Goal: Task Accomplishment & Management: Use online tool/utility

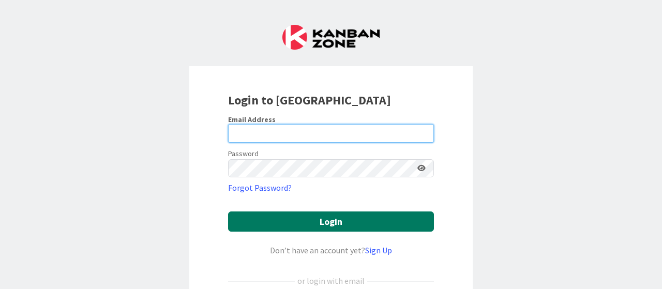
type input "[EMAIL_ADDRESS][DOMAIN_NAME]"
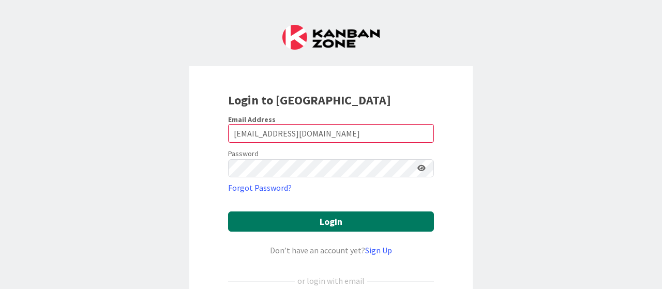
click at [323, 221] on button "Login" at bounding box center [331, 221] width 206 height 20
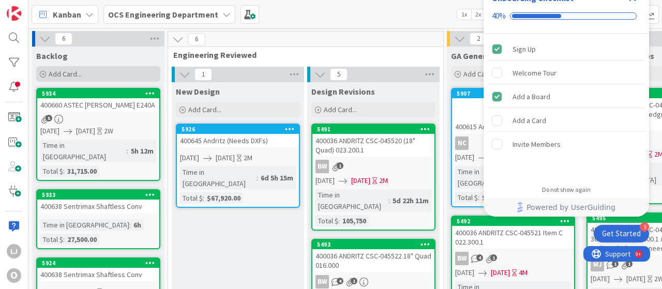
click at [73, 69] on span "Add Card..." at bounding box center [65, 73] width 33 height 9
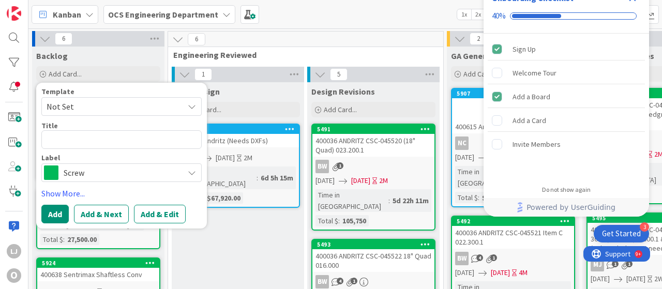
type textarea "x"
type textarea "4"
type textarea "x"
type textarea "40"
type textarea "x"
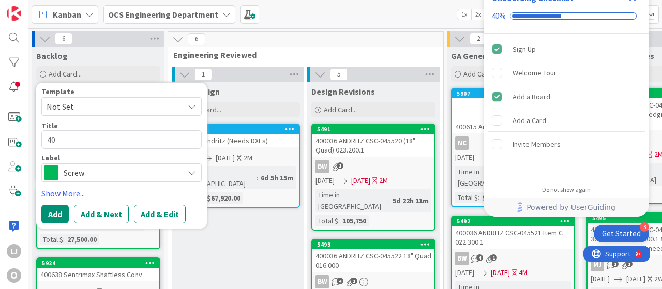
type textarea "400"
type textarea "x"
type textarea "4006"
type textarea "x"
type textarea "40066"
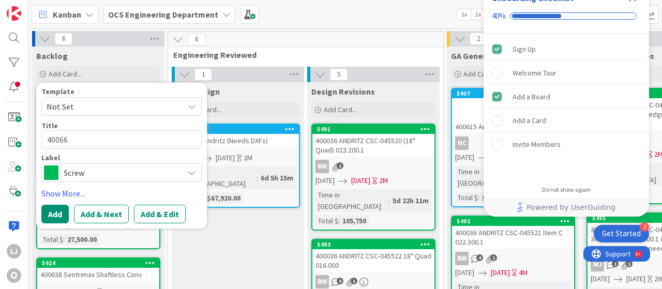
type textarea "x"
type textarea "400663"
click at [188, 174] on icon at bounding box center [192, 173] width 8 height 8
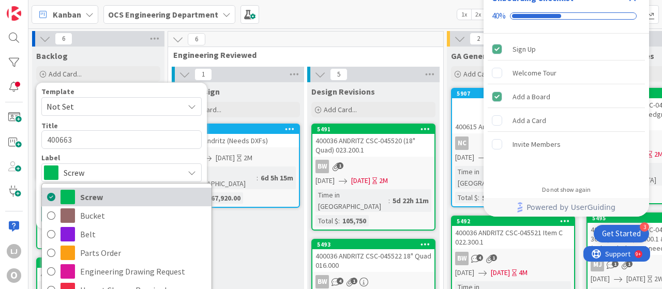
click at [100, 195] on span "Screw" at bounding box center [143, 197] width 126 height 16
type textarea "x"
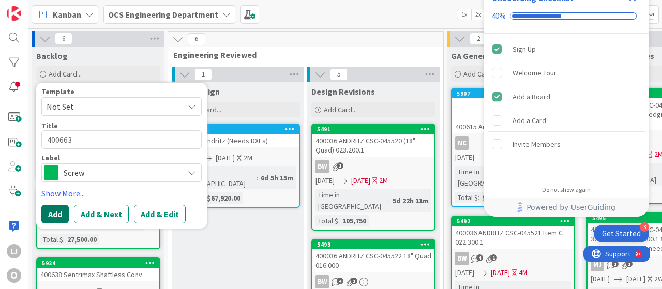
click at [57, 210] on button "Add" at bounding box center [54, 214] width 27 height 19
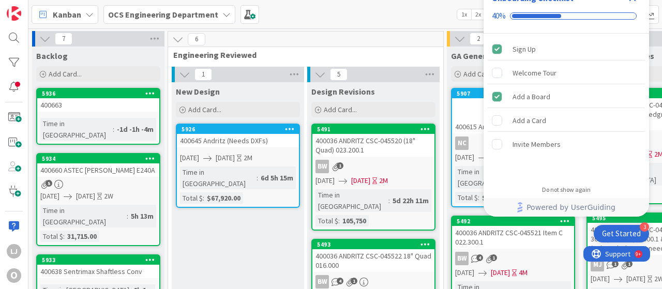
click at [64, 106] on div "400663" at bounding box center [98, 104] width 122 height 13
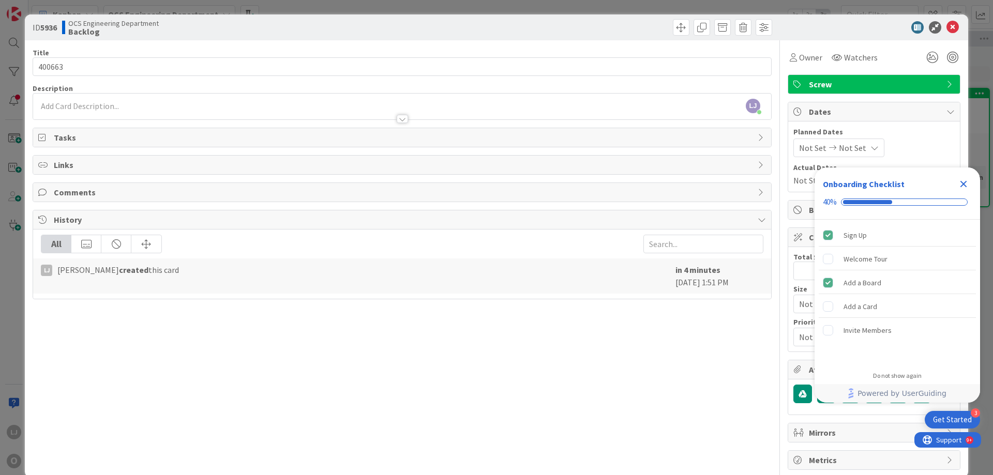
click at [661, 182] on icon "Close Checklist" at bounding box center [963, 184] width 12 height 12
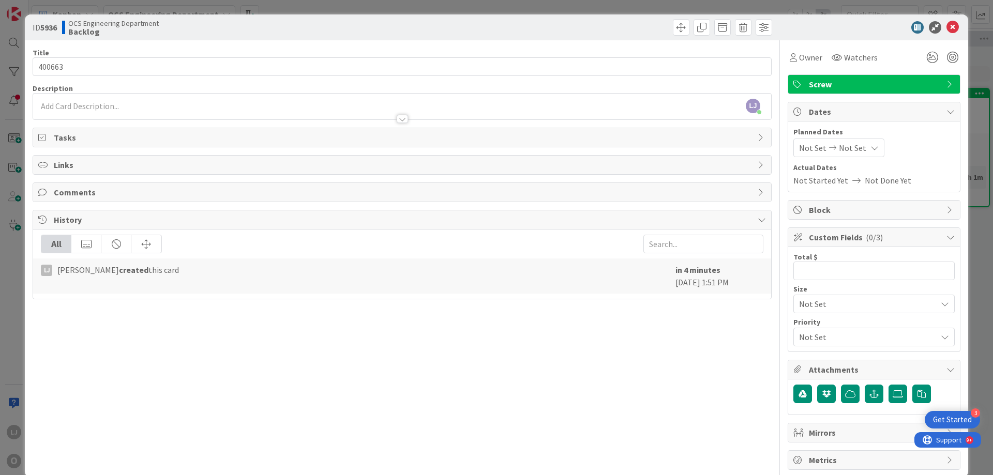
click at [661, 147] on icon at bounding box center [832, 147] width 12 height 7
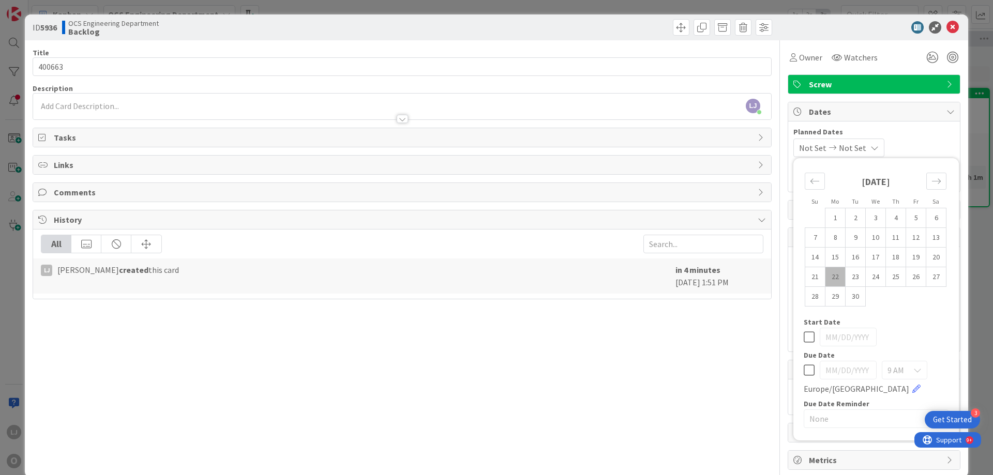
click at [661, 278] on td "22" at bounding box center [835, 277] width 20 height 20
type input "[DATE]"
click at [661, 148] on icon at bounding box center [871, 148] width 8 height 8
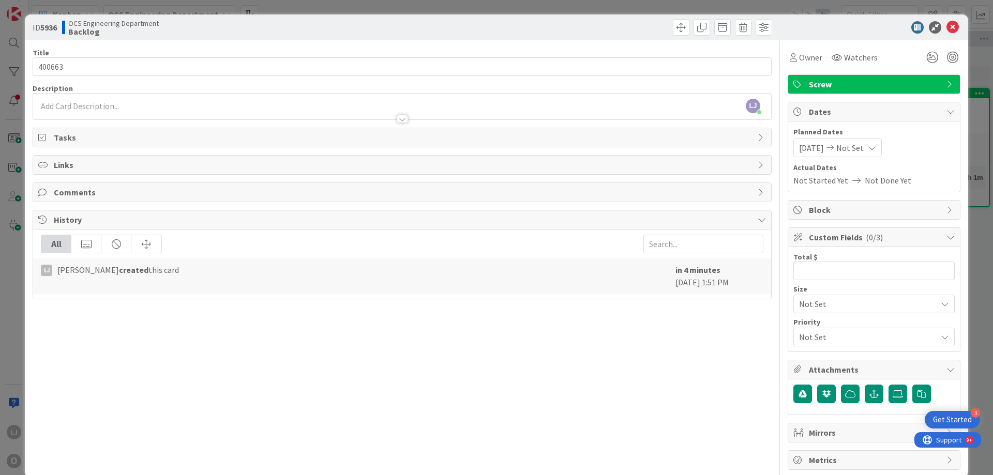
click at [661, 147] on icon at bounding box center [871, 148] width 8 height 8
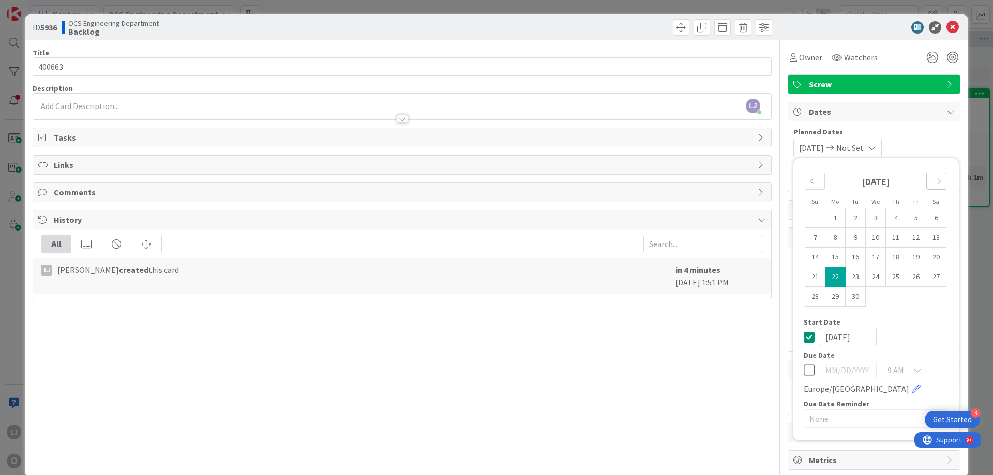
click at [661, 181] on icon "Move forward to switch to the next month." at bounding box center [936, 181] width 10 height 10
click at [661, 180] on icon "Move forward to switch to the next month." at bounding box center [936, 181] width 10 height 10
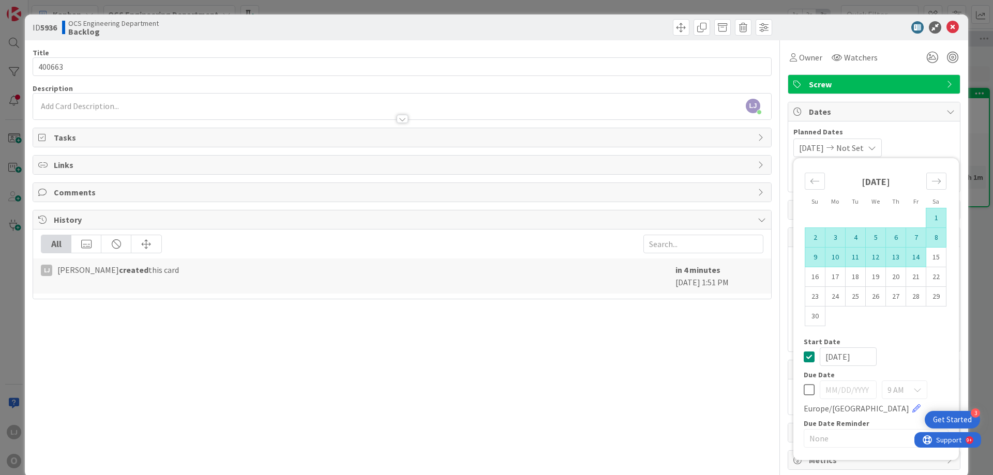
click at [661, 260] on td "14" at bounding box center [916, 258] width 20 height 20
type input "[DATE]"
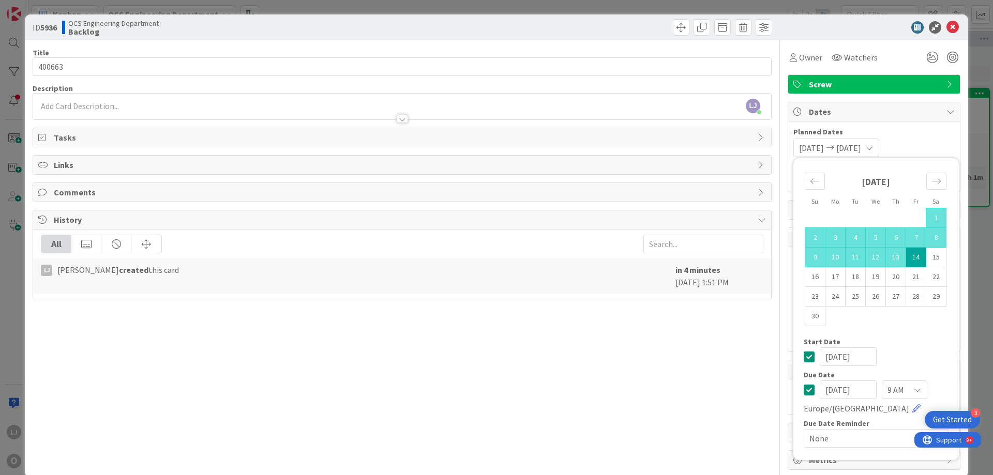
click at [661, 126] on div "Planned Dates [DATE] [DATE] Su Mo Tu We Th Fr Sa [DATE] 1 2 3 4 5 6 7 8 9 10 11…" at bounding box center [874, 156] width 172 height 70
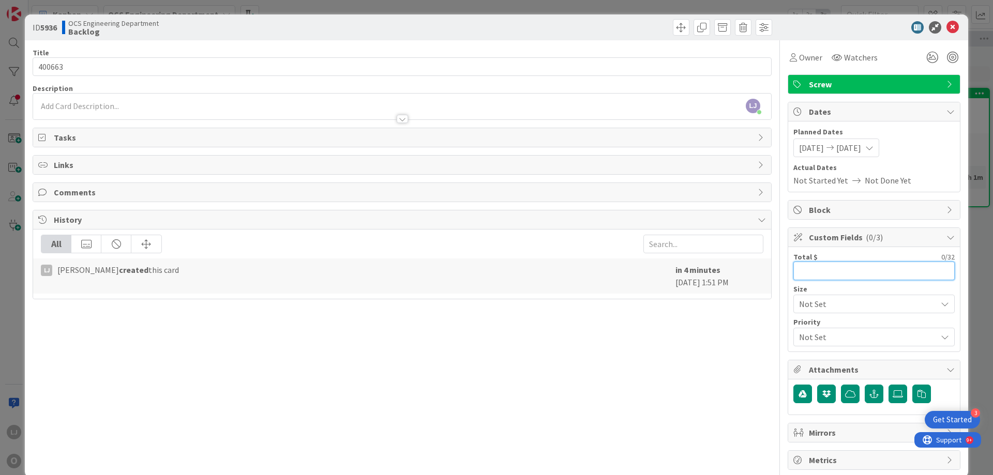
drag, startPoint x: 789, startPoint y: 271, endPoint x: 795, endPoint y: 268, distance: 6.5
click at [661, 270] on input "text" at bounding box center [873, 271] width 161 height 19
type input "27,150.00"
click at [661, 23] on icon at bounding box center [952, 27] width 12 height 12
